Goal: Information Seeking & Learning: Learn about a topic

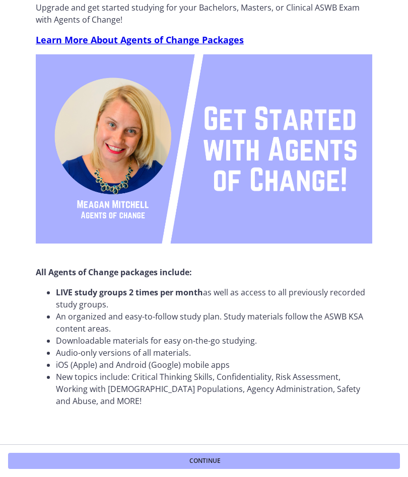
scroll to position [47, 0]
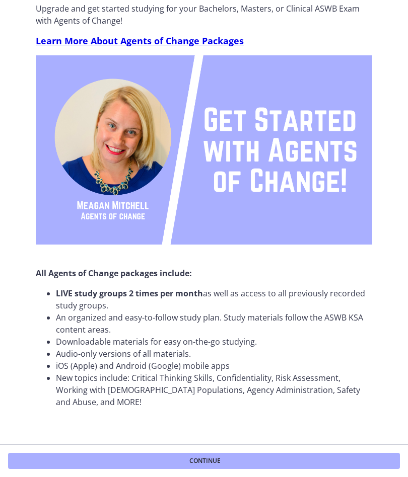
click at [206, 459] on span "Continue" at bounding box center [204, 461] width 31 height 8
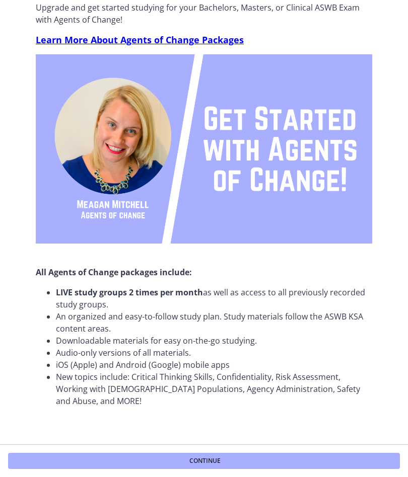
scroll to position [47, 0]
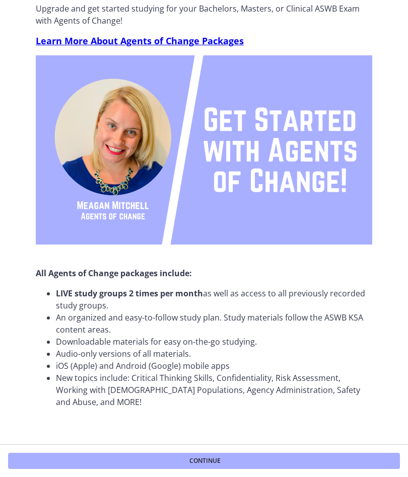
click at [219, 37] on span "Learn More About Agents of Change Packages" at bounding box center [140, 41] width 208 height 12
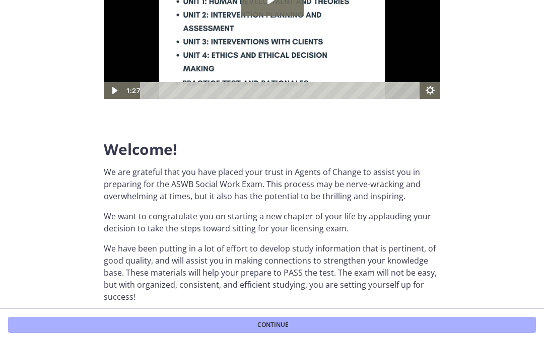
scroll to position [120, 0]
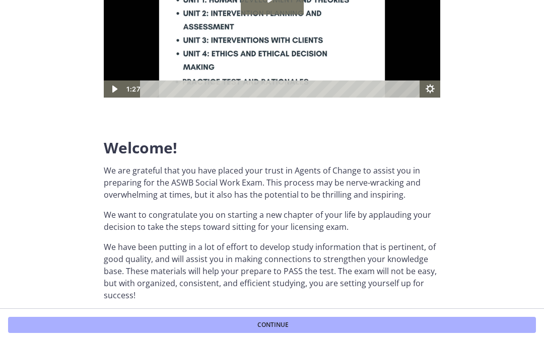
click at [326, 323] on button "Continue" at bounding box center [272, 325] width 528 height 16
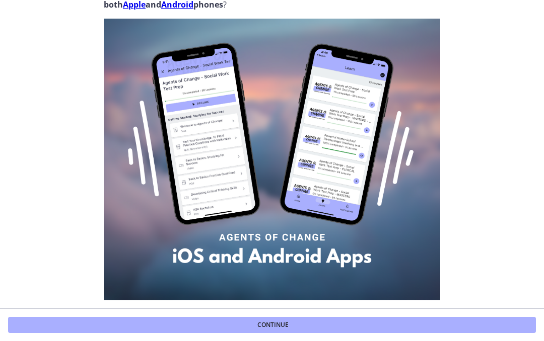
scroll to position [43, 0]
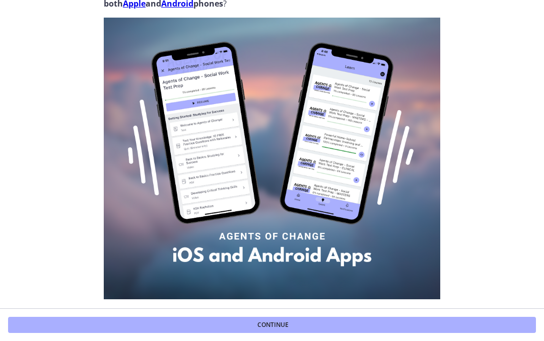
click at [365, 323] on button "Continue" at bounding box center [272, 325] width 528 height 16
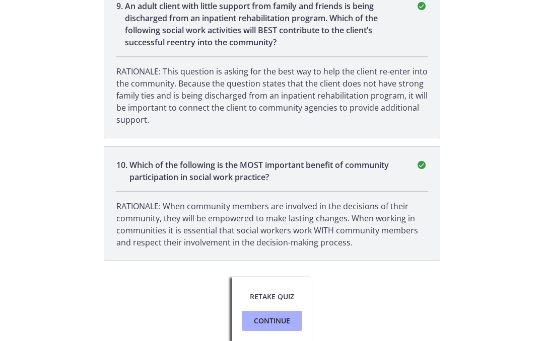
scroll to position [1482, 0]
click at [288, 296] on span "Retake Quiz" at bounding box center [272, 297] width 44 height 12
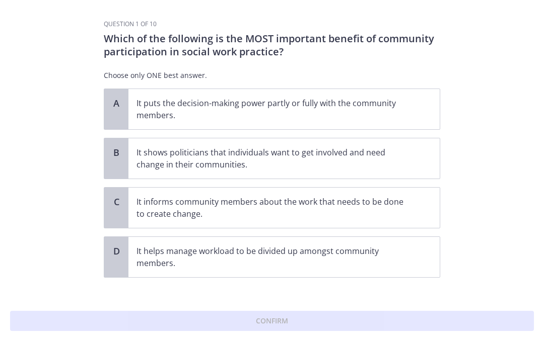
scroll to position [0, 0]
click at [53, 8] on section "Question 1 of 10 Which of the following is the MOST important benefit of commun…" at bounding box center [272, 170] width 544 height 341
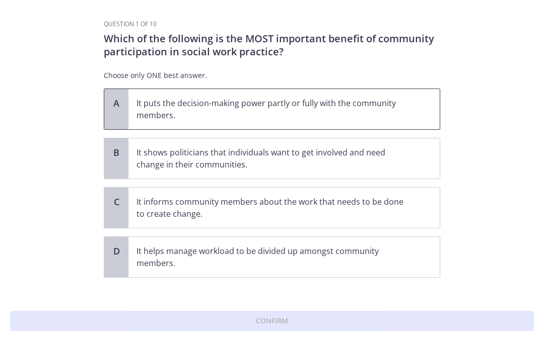
click at [394, 104] on p "It puts the decision-making power partly or fully with the community members." at bounding box center [273, 109] width 275 height 24
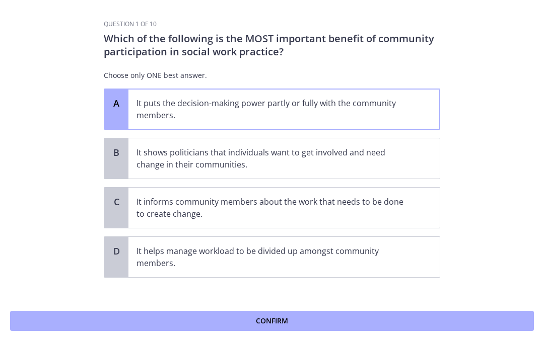
click at [320, 317] on button "Confirm" at bounding box center [272, 321] width 524 height 20
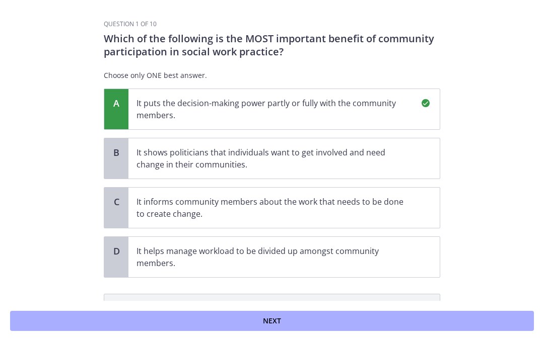
scroll to position [123, 0]
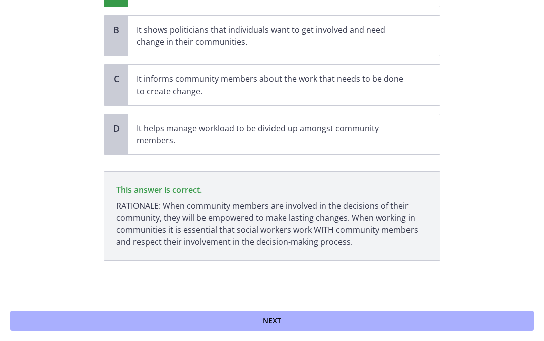
click at [322, 317] on button "Next" at bounding box center [272, 321] width 524 height 20
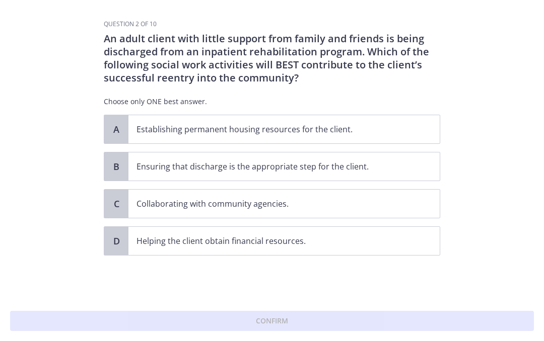
scroll to position [0, 0]
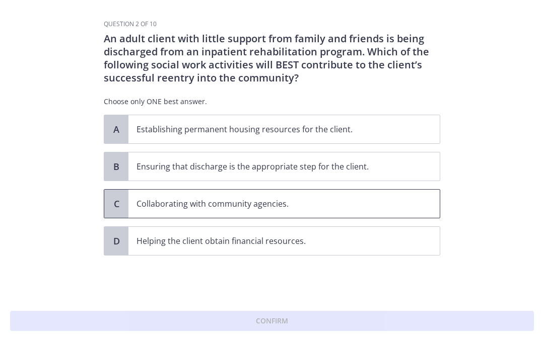
click at [303, 203] on p "Collaborating with community agencies." at bounding box center [273, 204] width 275 height 12
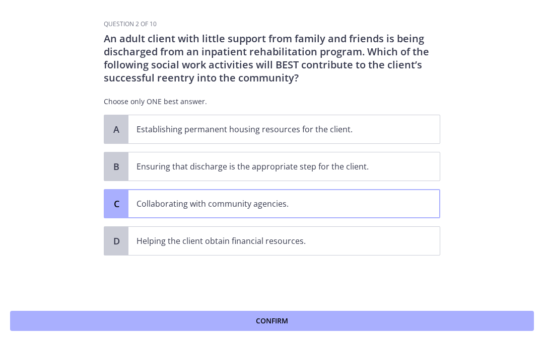
click at [376, 324] on button "Confirm" at bounding box center [272, 321] width 524 height 20
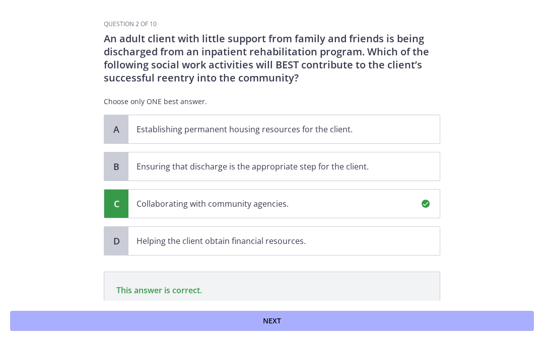
scroll to position [113, 0]
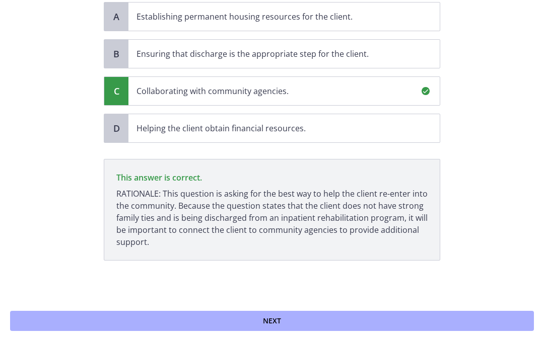
click at [353, 318] on button "Next" at bounding box center [272, 321] width 524 height 20
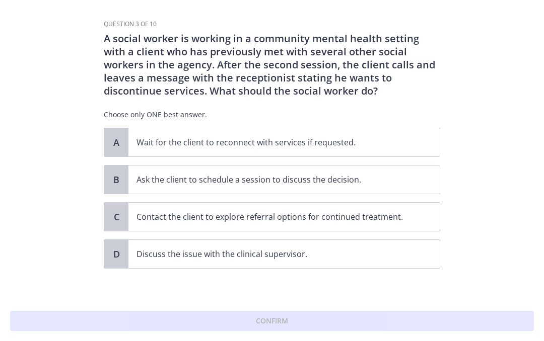
scroll to position [2, 0]
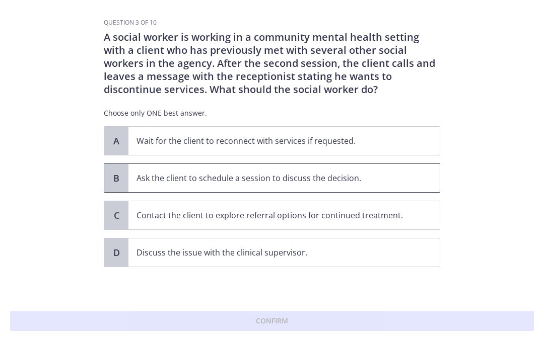
click at [122, 179] on span "B" at bounding box center [116, 178] width 12 height 12
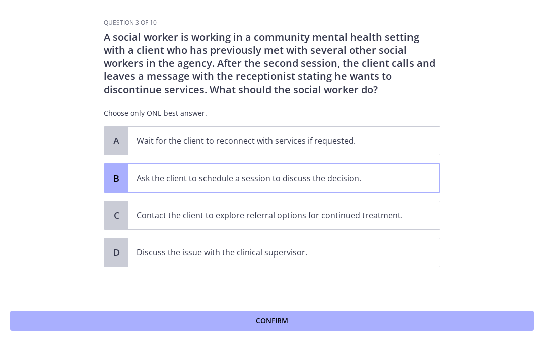
click at [277, 323] on span "Confirm" at bounding box center [272, 321] width 32 height 12
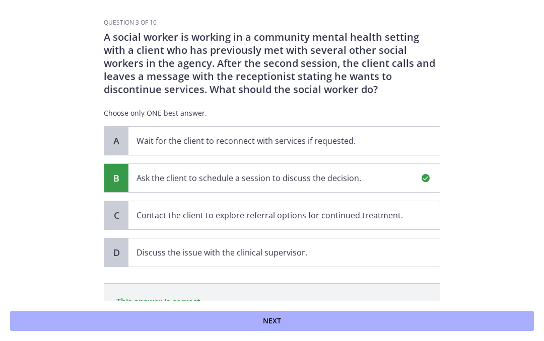
scroll to position [126, 0]
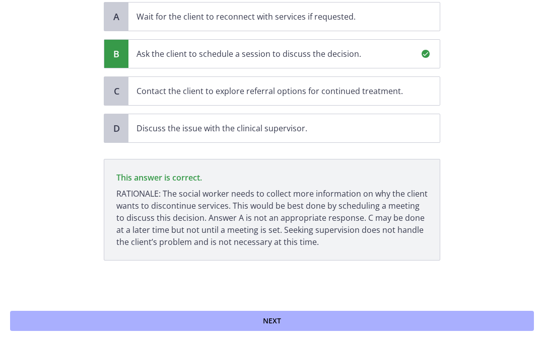
click at [286, 316] on button "Next" at bounding box center [272, 321] width 524 height 20
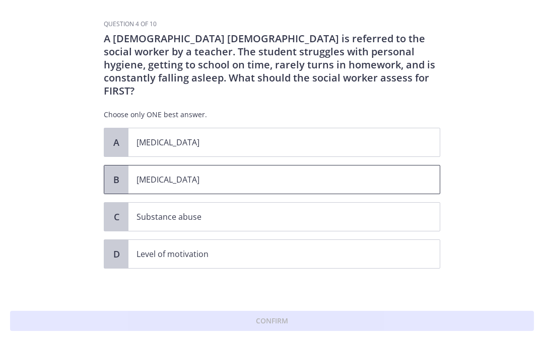
click at [234, 174] on p "Child neglect" at bounding box center [273, 180] width 275 height 12
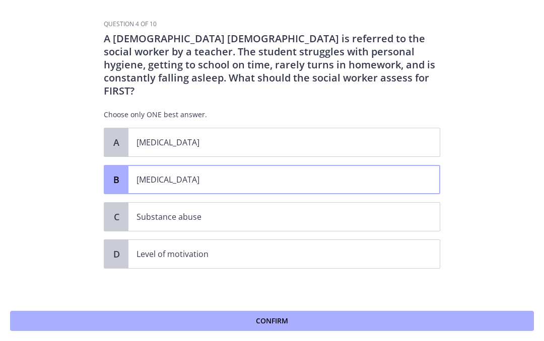
click at [320, 317] on button "Confirm" at bounding box center [272, 321] width 524 height 20
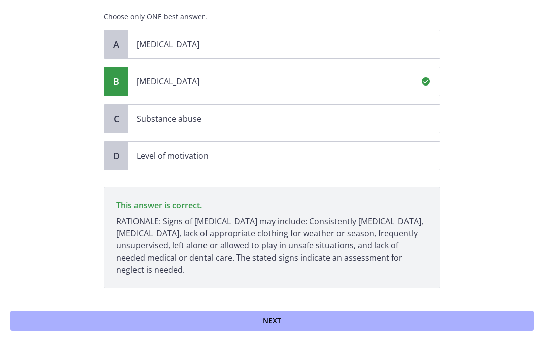
scroll to position [113, 0]
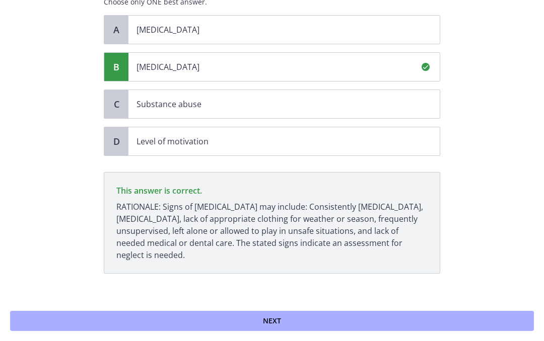
click at [300, 318] on button "Next" at bounding box center [272, 321] width 524 height 20
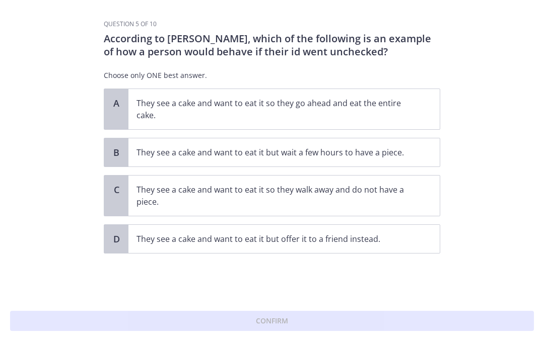
scroll to position [0, 0]
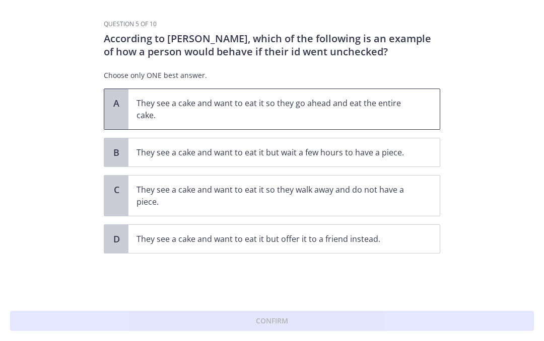
click at [123, 106] on div "A" at bounding box center [116, 109] width 24 height 40
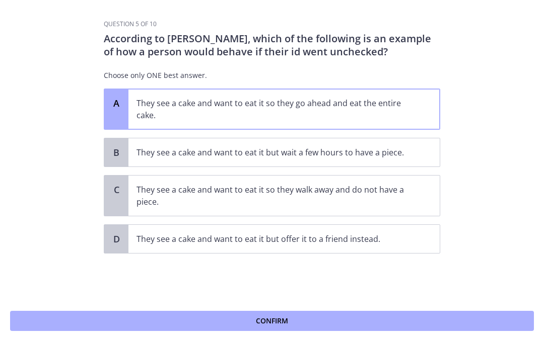
click at [313, 322] on button "Confirm" at bounding box center [272, 321] width 524 height 20
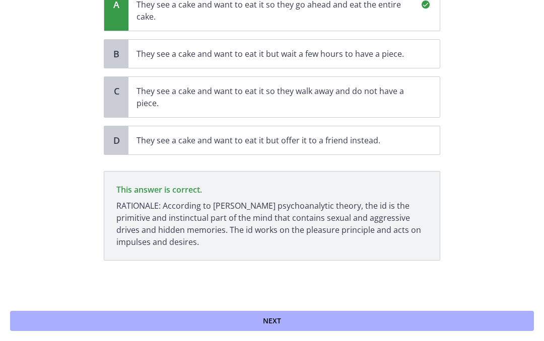
scroll to position [99, 0]
click at [300, 321] on button "Next" at bounding box center [272, 321] width 524 height 20
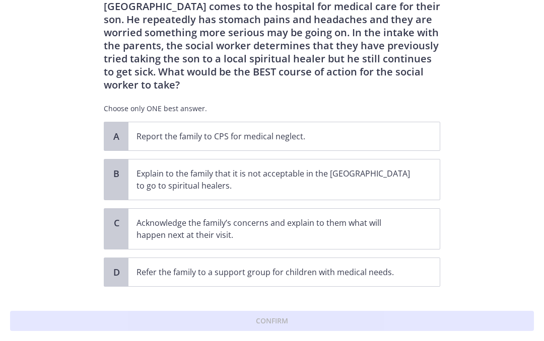
scroll to position [46, 0]
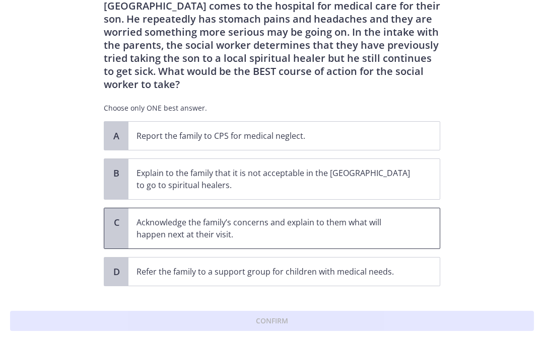
click at [156, 222] on p "Acknowledge the family’s concerns and explain to them what will happen next at …" at bounding box center [273, 229] width 275 height 24
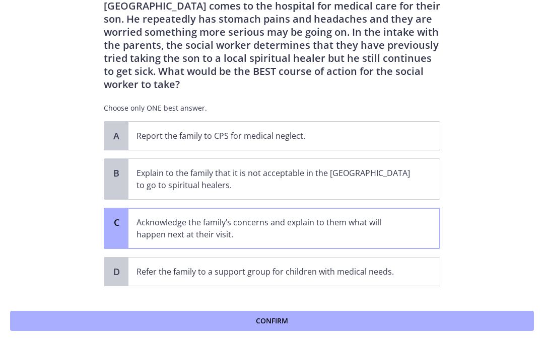
click at [271, 321] on span "Confirm" at bounding box center [272, 321] width 32 height 12
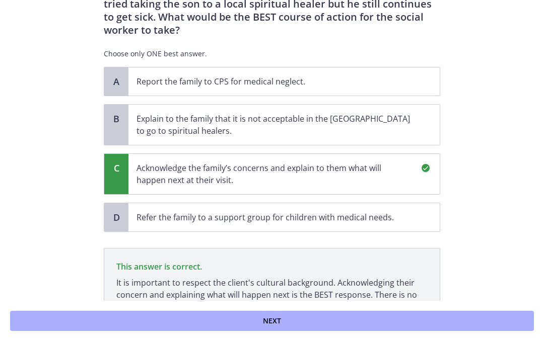
scroll to position [176, 0]
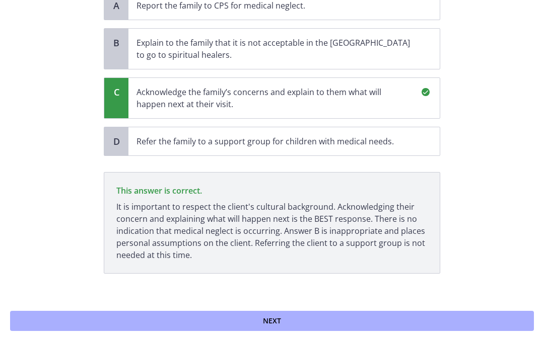
click at [285, 330] on button "Next" at bounding box center [272, 321] width 524 height 20
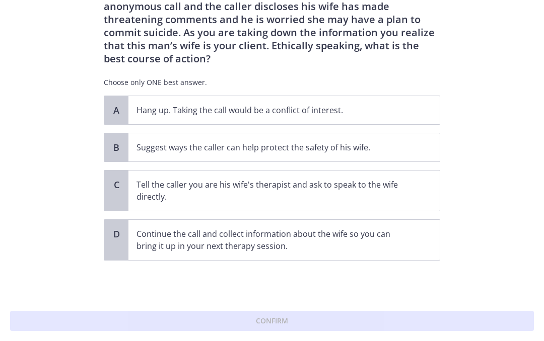
scroll to position [0, 0]
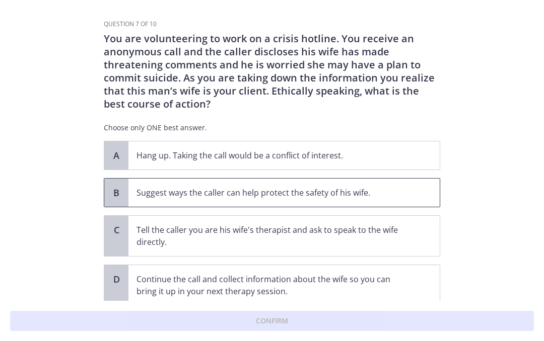
click at [119, 196] on span "B" at bounding box center [116, 193] width 12 height 12
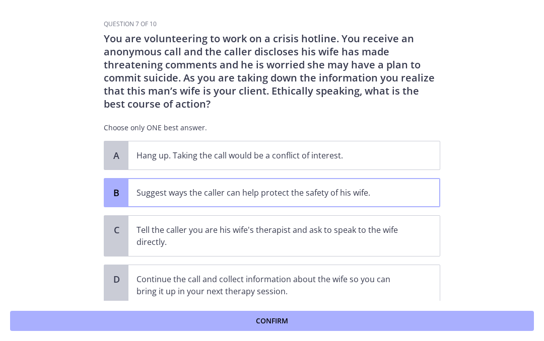
click at [281, 330] on button "Confirm" at bounding box center [272, 321] width 524 height 20
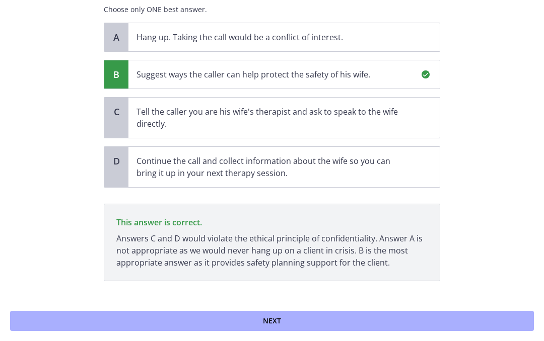
scroll to position [139, 0]
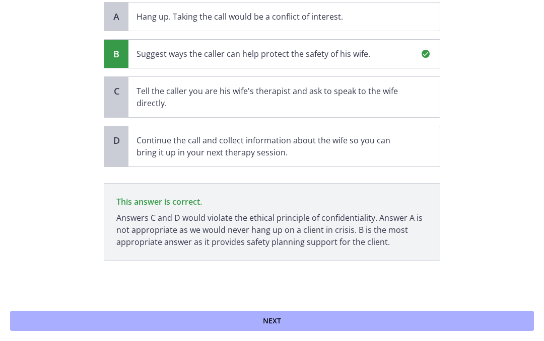
click at [284, 319] on button "Next" at bounding box center [272, 321] width 524 height 20
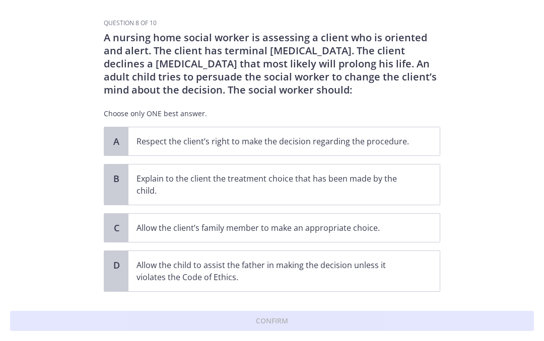
scroll to position [0, 0]
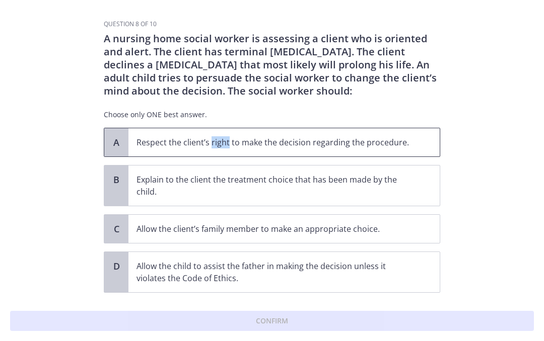
click at [119, 145] on span "A" at bounding box center [116, 142] width 12 height 12
click at [118, 144] on span "A" at bounding box center [116, 142] width 12 height 12
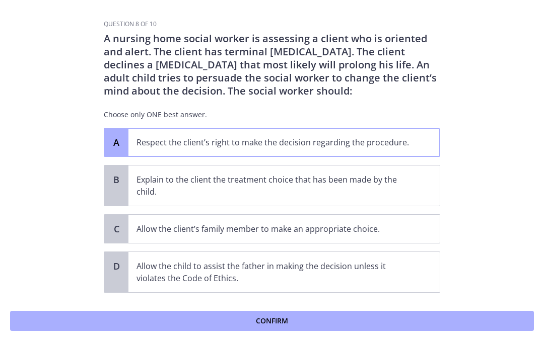
click at [324, 318] on button "Confirm" at bounding box center [272, 321] width 524 height 20
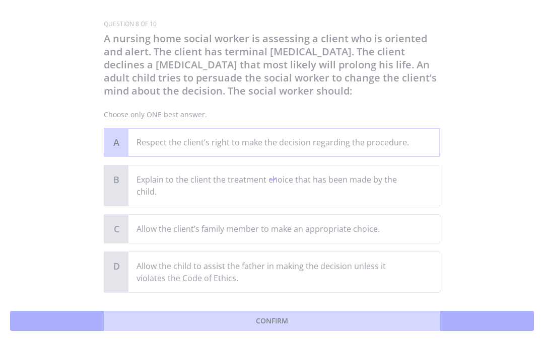
click at [324, 318] on div at bounding box center [272, 176] width 336 height 313
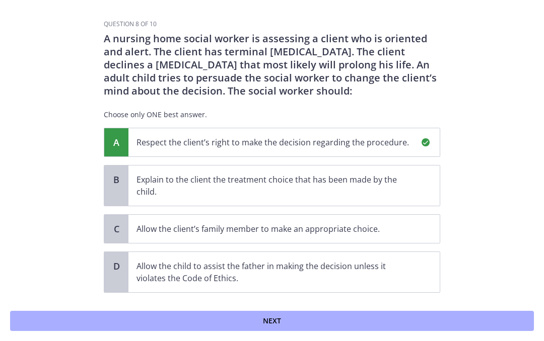
scroll to position [138, 0]
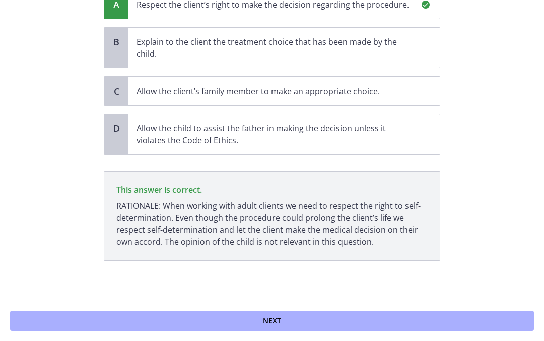
click at [303, 318] on button "Next" at bounding box center [272, 321] width 524 height 20
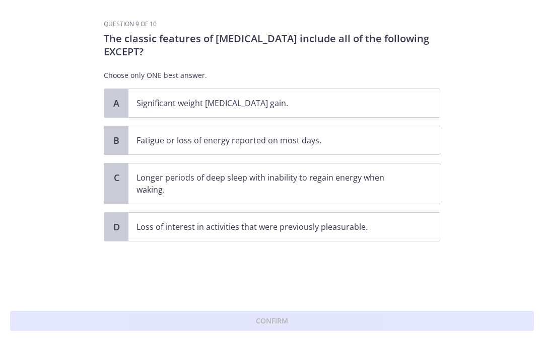
scroll to position [0, 0]
click at [111, 193] on div "C" at bounding box center [116, 184] width 24 height 40
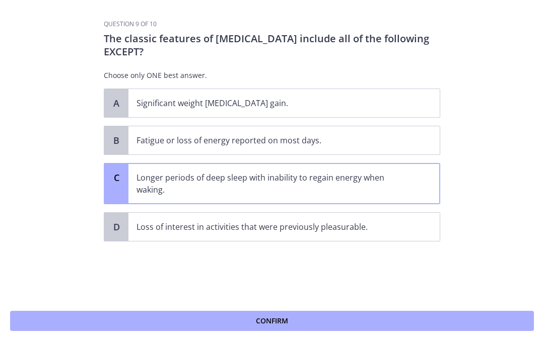
click at [298, 336] on div "Confirm" at bounding box center [272, 321] width 544 height 40
click at [275, 323] on span "Confirm" at bounding box center [272, 321] width 32 height 12
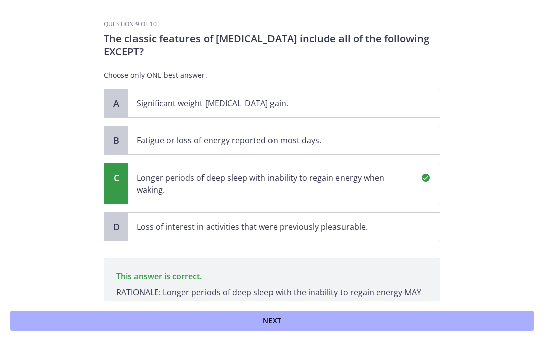
scroll to position [99, 0]
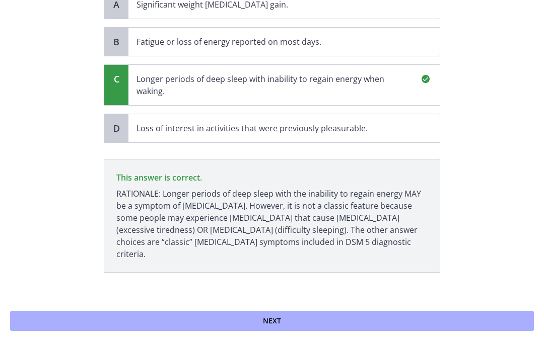
click at [324, 331] on button "Next" at bounding box center [272, 321] width 524 height 20
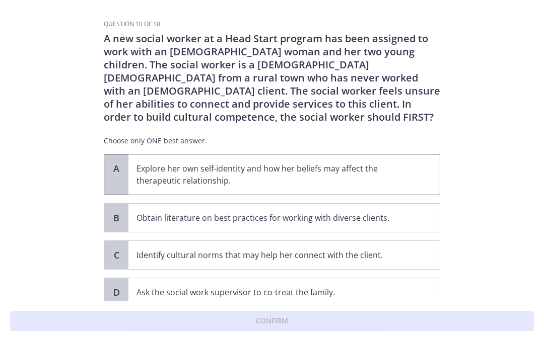
click at [293, 183] on p "Explore her own self-identity and how her beliefs may affect the therapeutic re…" at bounding box center [273, 175] width 275 height 24
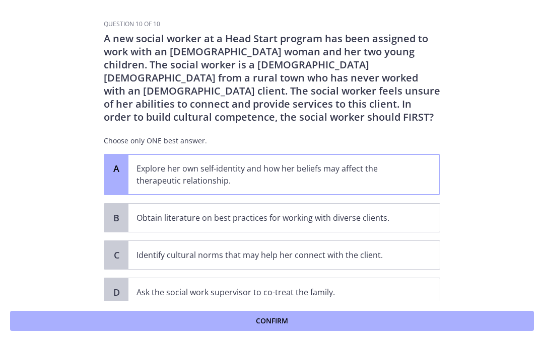
click at [305, 318] on button "Confirm" at bounding box center [272, 321] width 524 height 20
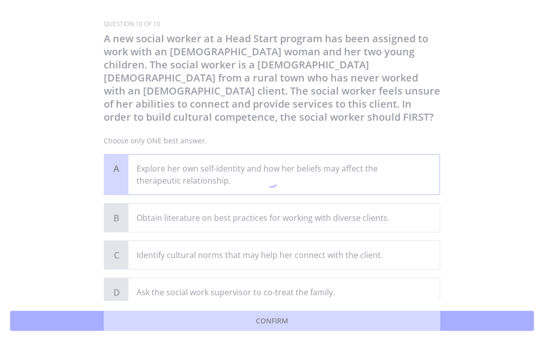
click at [304, 168] on div at bounding box center [272, 183] width 336 height 327
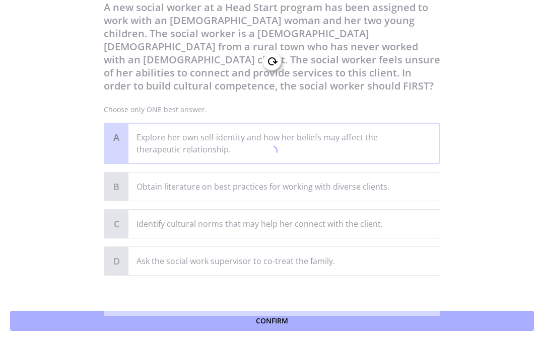
scroll to position [34, 0]
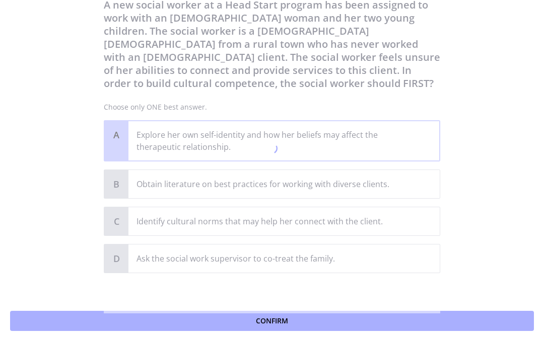
click at [289, 322] on button "Confirm" at bounding box center [272, 321] width 524 height 20
click at [153, 129] on div at bounding box center [272, 149] width 336 height 327
click at [152, 129] on div at bounding box center [272, 149] width 336 height 327
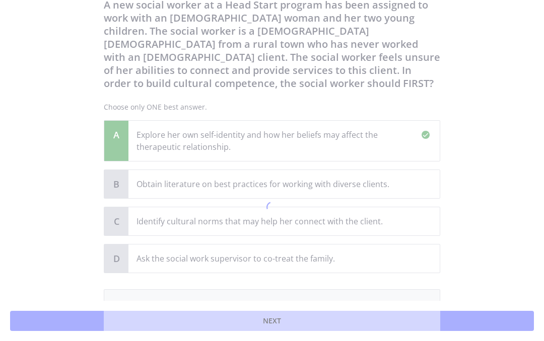
click at [126, 141] on div "A" at bounding box center [116, 141] width 24 height 40
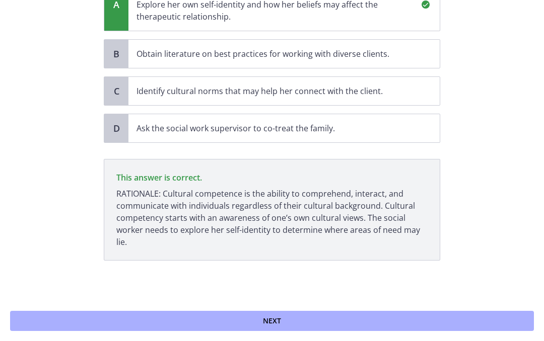
scroll to position [164, 0]
click at [337, 312] on button "Next" at bounding box center [272, 321] width 524 height 20
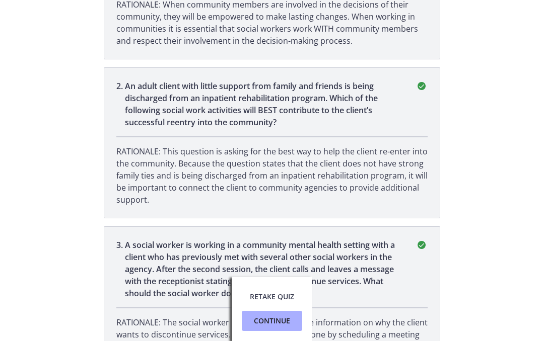
scroll to position [231, 0]
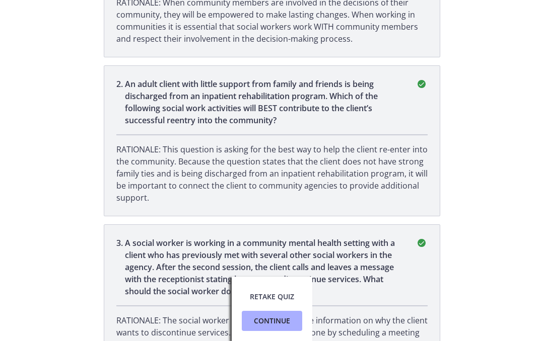
click at [288, 322] on span "Continue" at bounding box center [272, 321] width 36 height 12
